Goal: Transaction & Acquisition: Purchase product/service

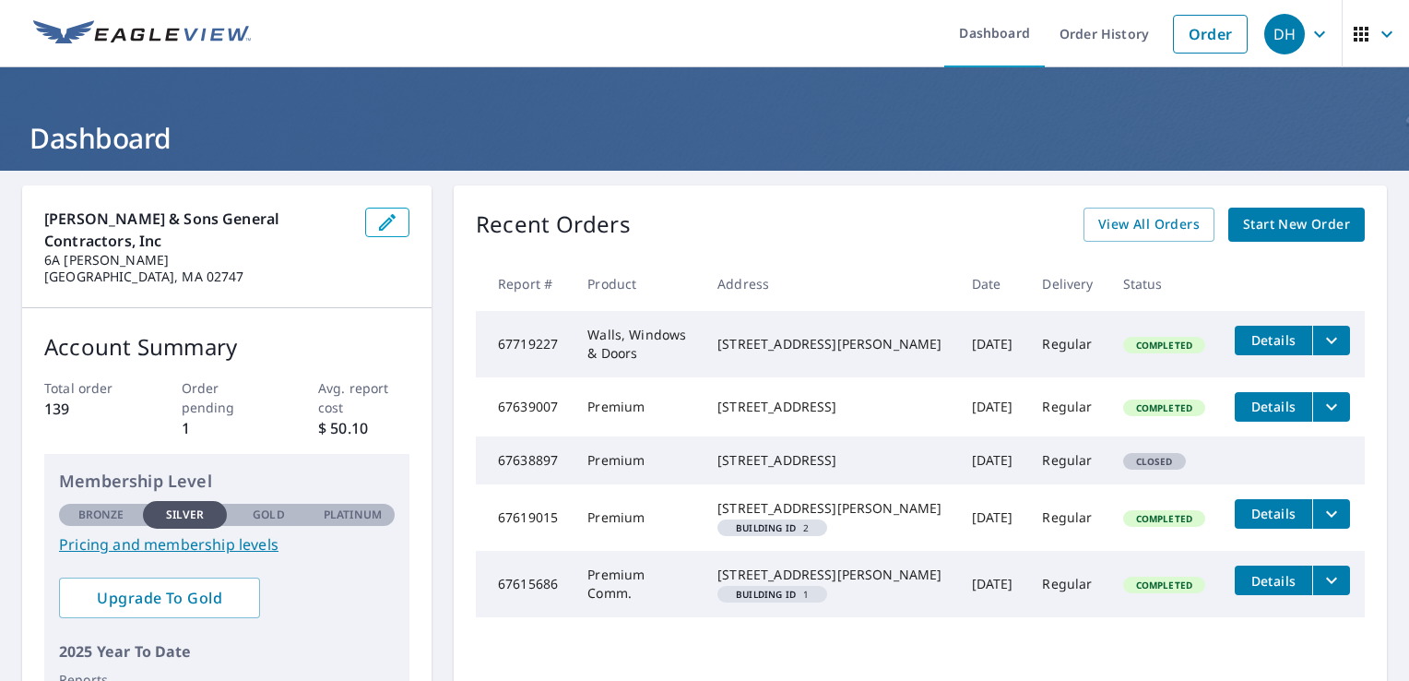
click at [1282, 223] on span "Start New Order" at bounding box center [1296, 224] width 107 height 23
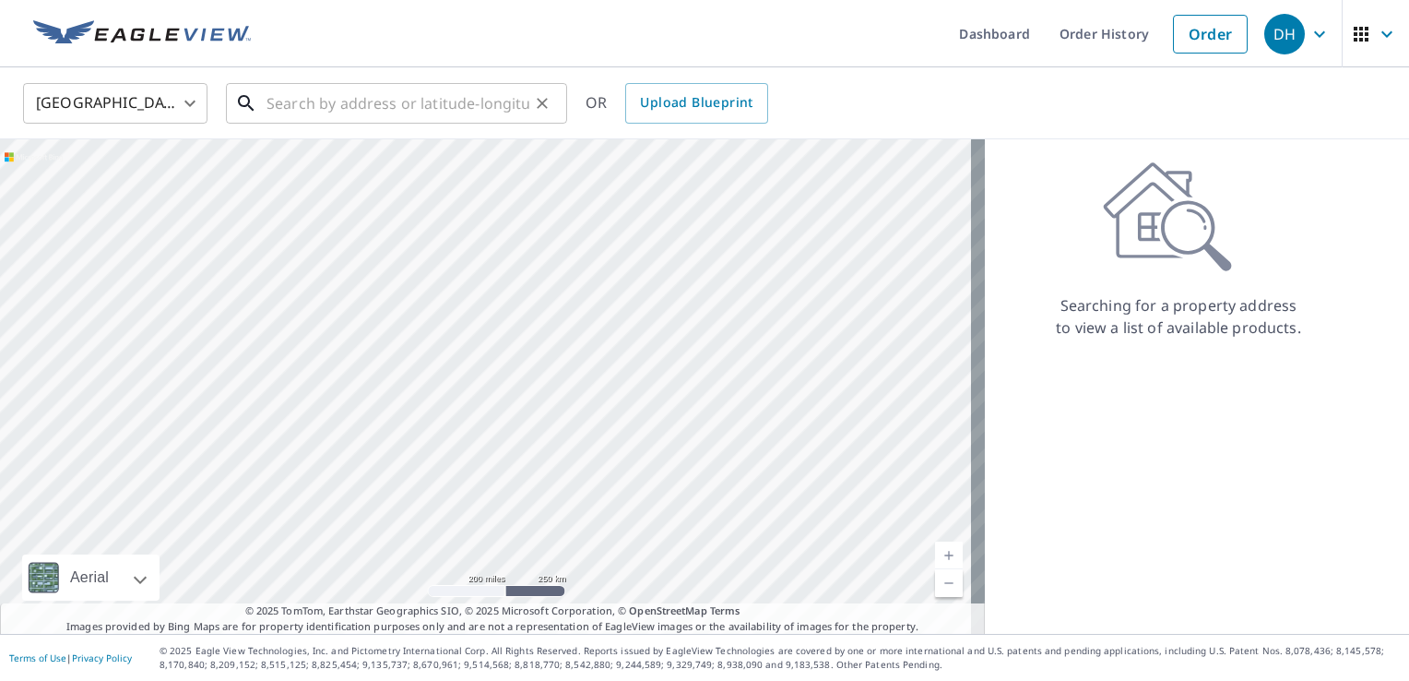
click at [509, 91] on input "text" at bounding box center [397, 103] width 263 height 52
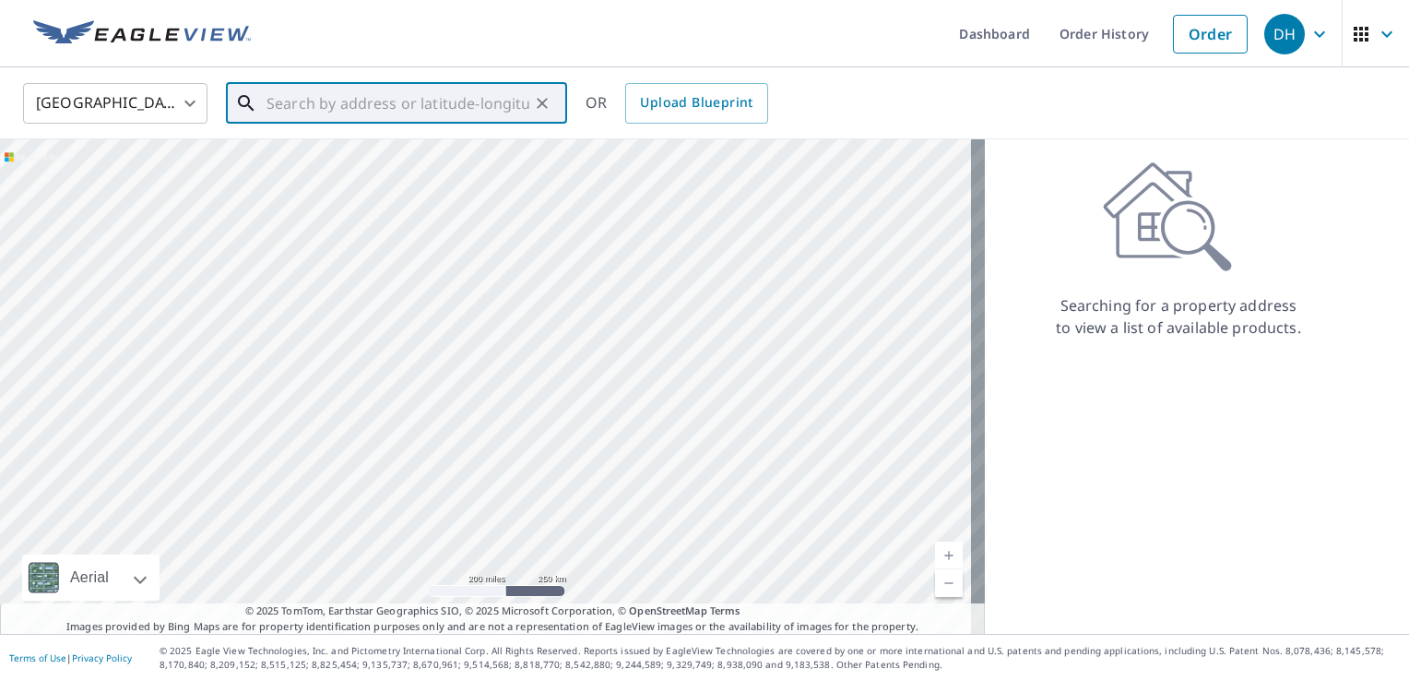
paste input "2"
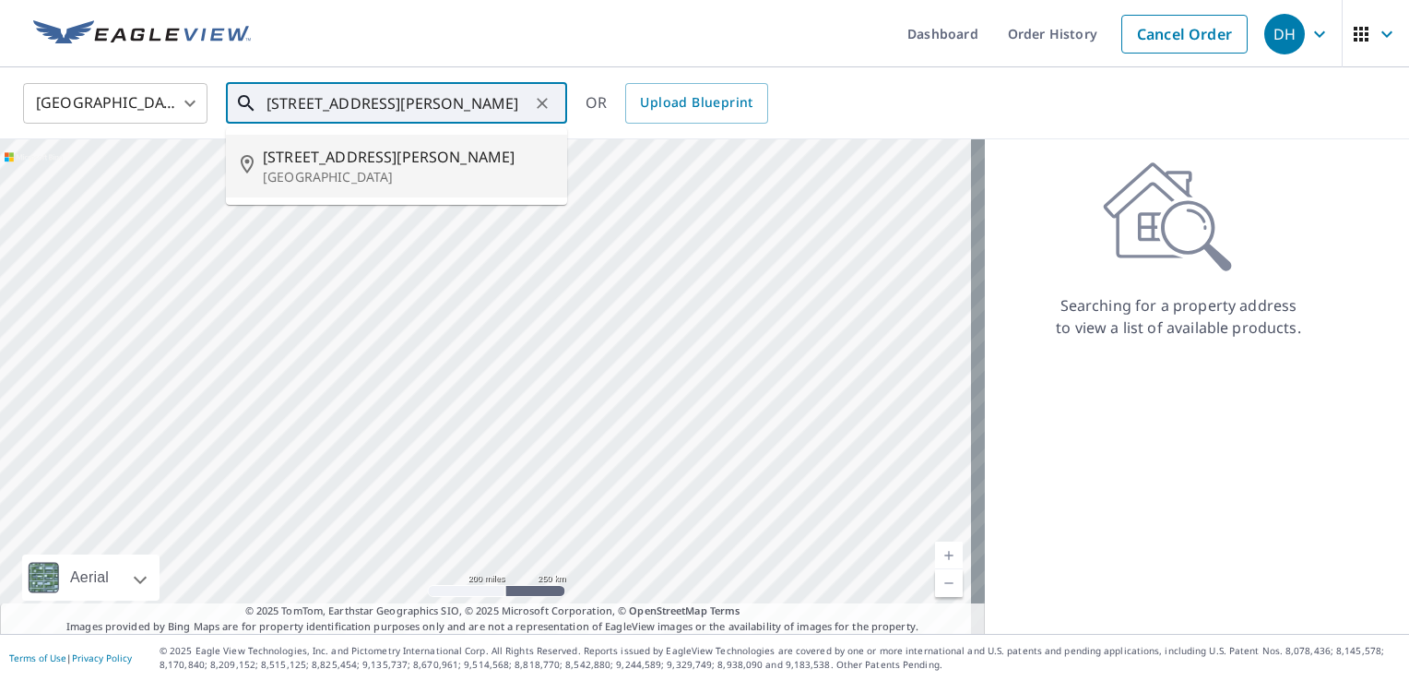
click at [327, 171] on p "[GEOGRAPHIC_DATA]" at bounding box center [408, 177] width 290 height 18
type input "[STREET_ADDRESS][PERSON_NAME]"
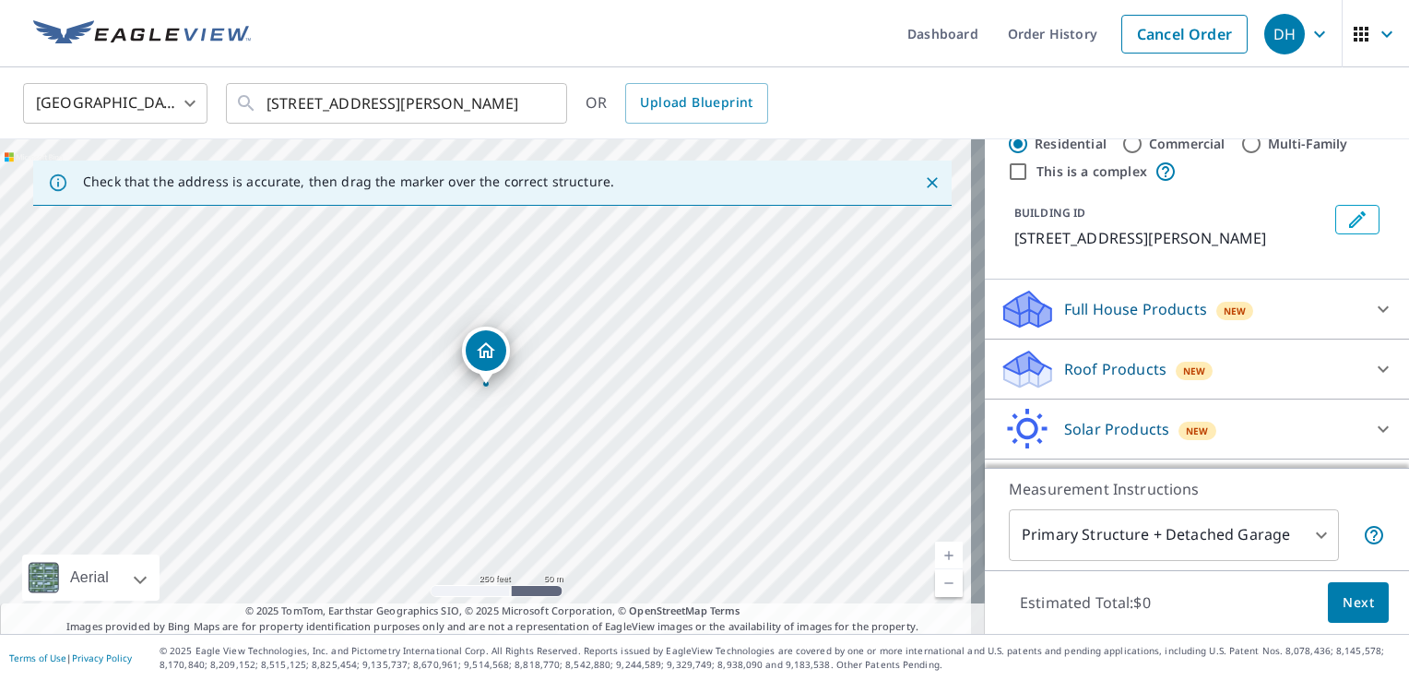
scroll to position [58, 0]
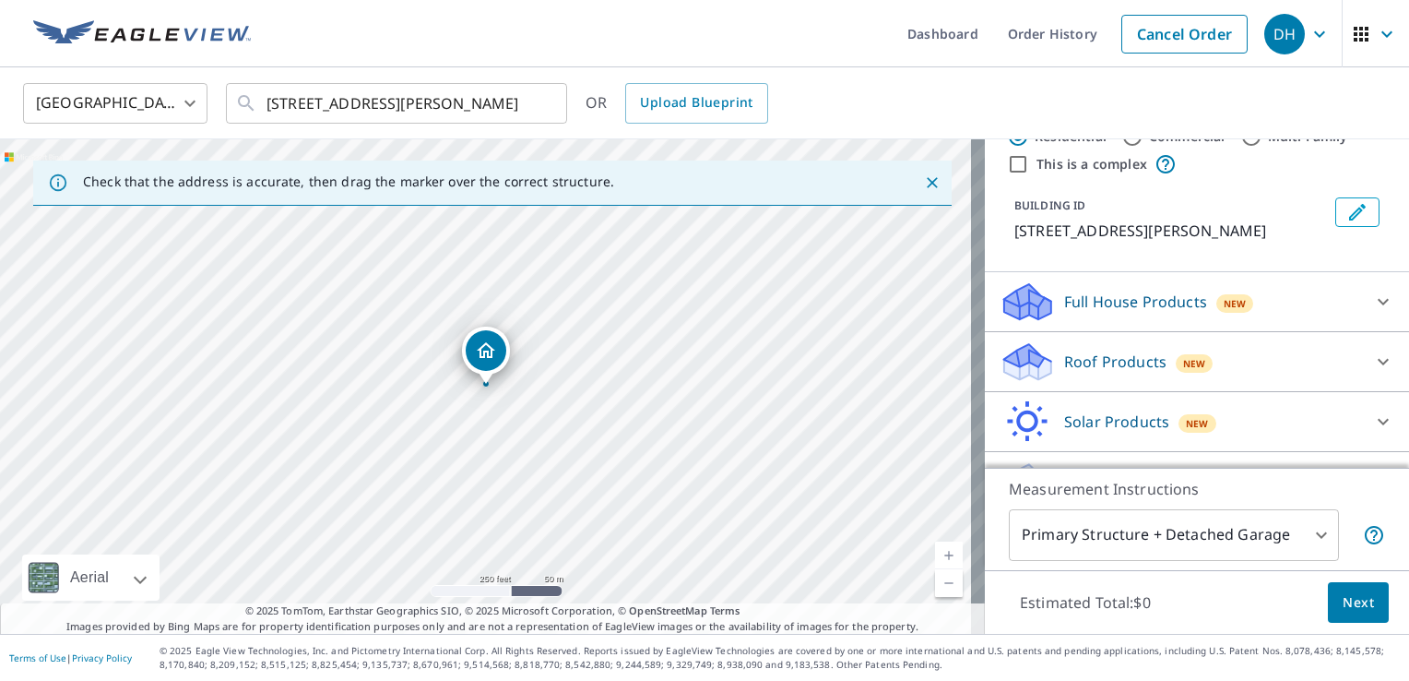
click at [1117, 361] on p "Roof Products" at bounding box center [1115, 361] width 102 height 22
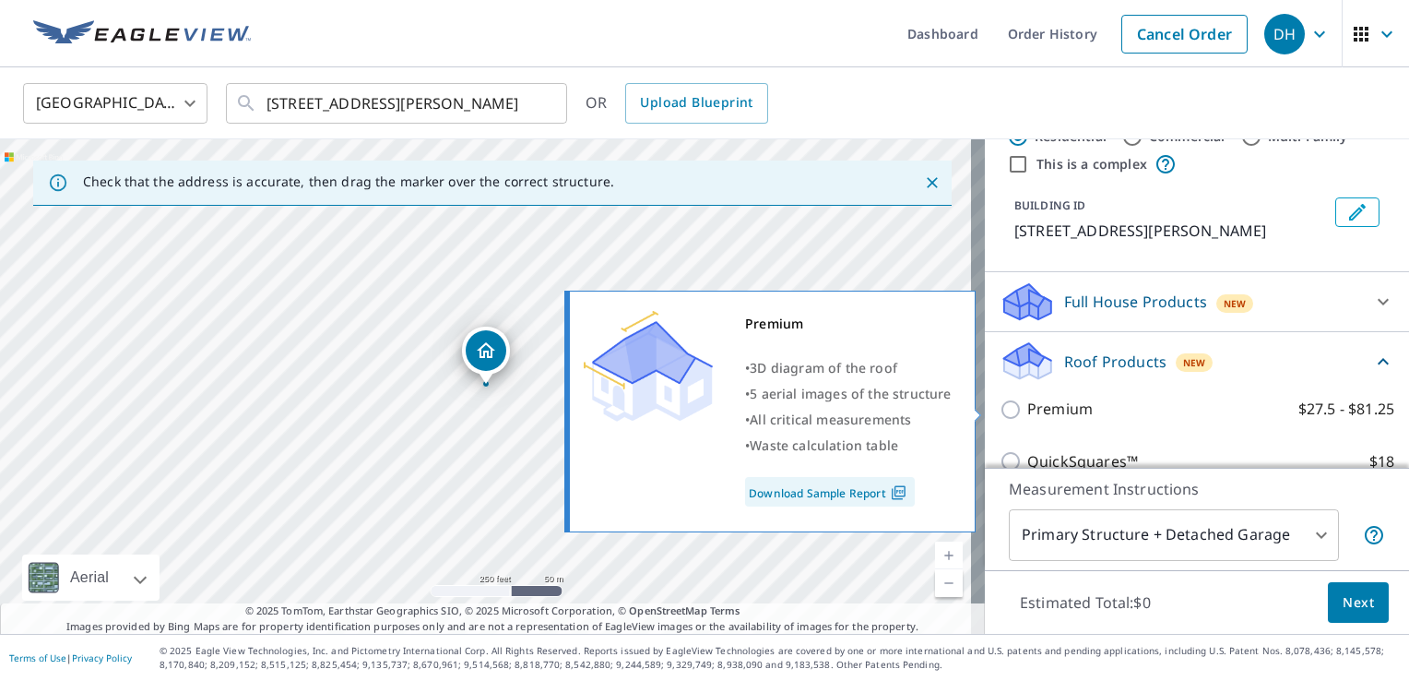
click at [1051, 413] on p "Premium" at bounding box center [1059, 408] width 65 height 23
click at [1027, 413] on input "Premium $27.5 - $81.25" at bounding box center [1014, 409] width 28 height 22
checkbox input "true"
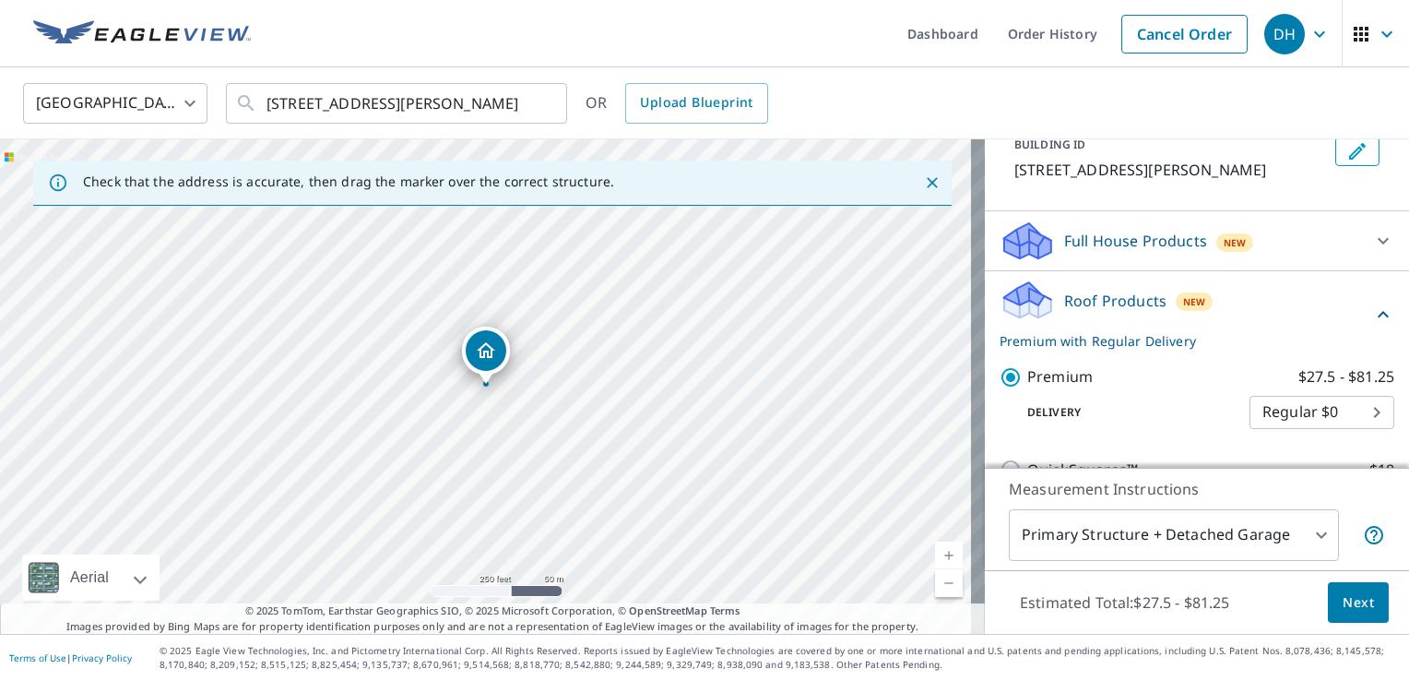
scroll to position [77, 0]
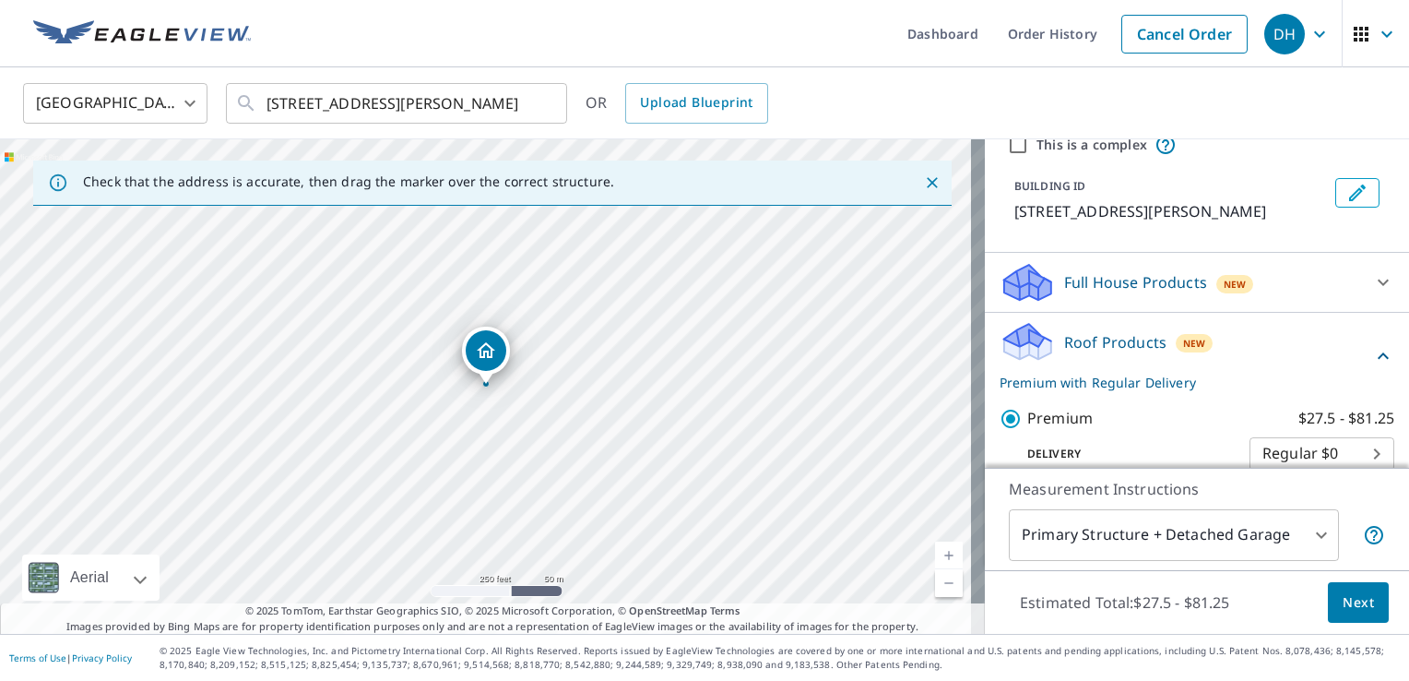
click at [1344, 615] on button "Next" at bounding box center [1358, 602] width 61 height 41
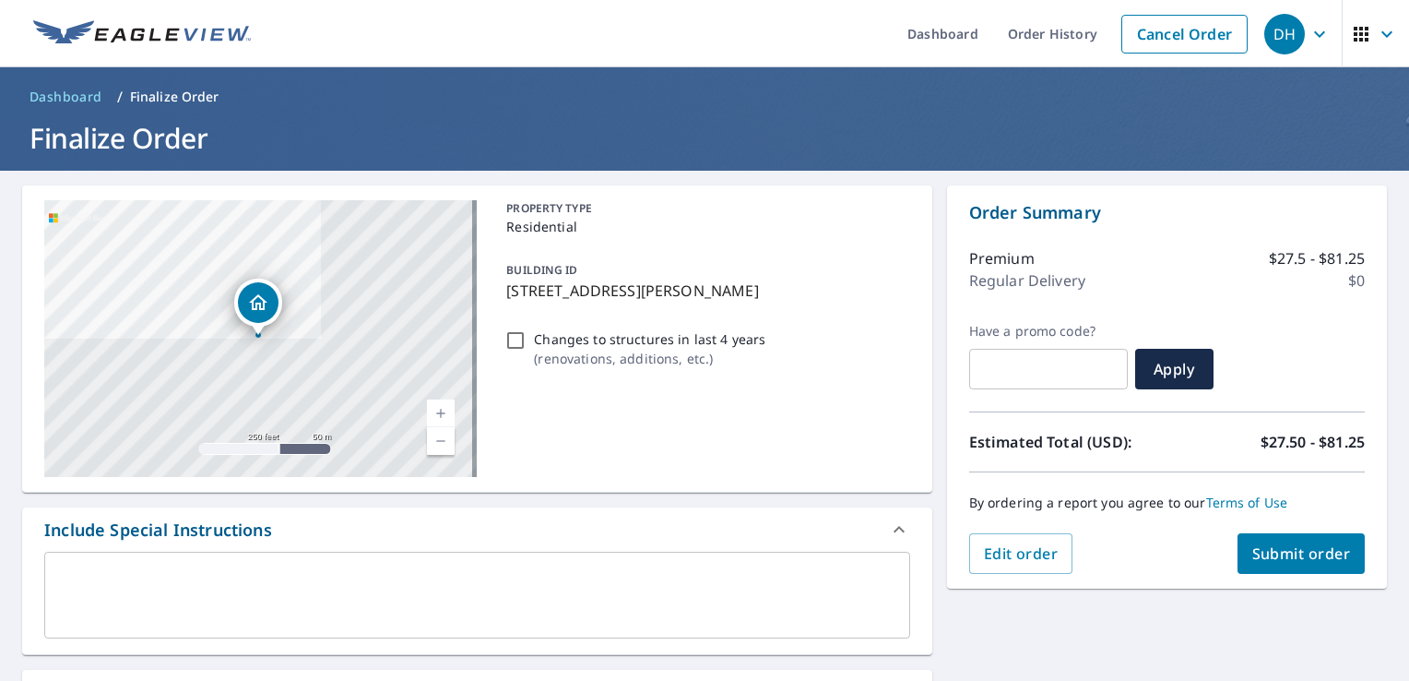
click at [1298, 540] on button "Submit order" at bounding box center [1301, 553] width 128 height 41
